Goal: Task Accomplishment & Management: Manage account settings

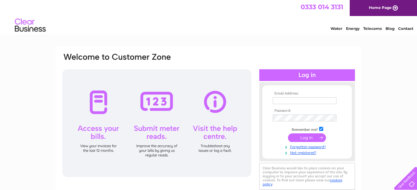
type input "[EMAIL_ADDRESS][DOMAIN_NAME]"
click at [317, 136] on input "submit" at bounding box center [307, 138] width 38 height 9
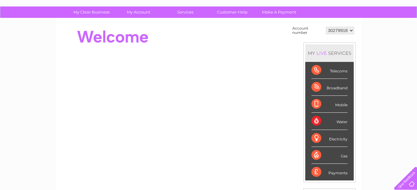
scroll to position [31, 0]
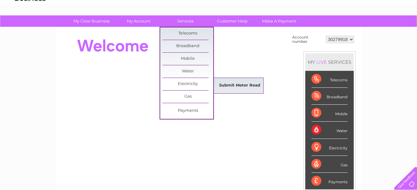
click at [237, 86] on link "Submit Meter Read" at bounding box center [239, 86] width 51 height 12
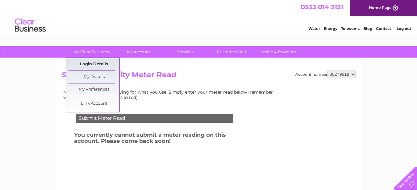
click at [95, 62] on link "Login Details" at bounding box center [94, 64] width 51 height 12
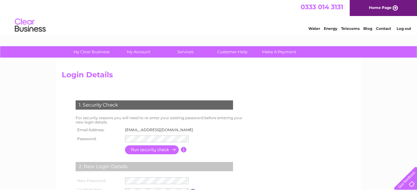
click at [409, 28] on link "Log out" at bounding box center [404, 28] width 15 height 5
